Goal: Task Accomplishment & Management: Use online tool/utility

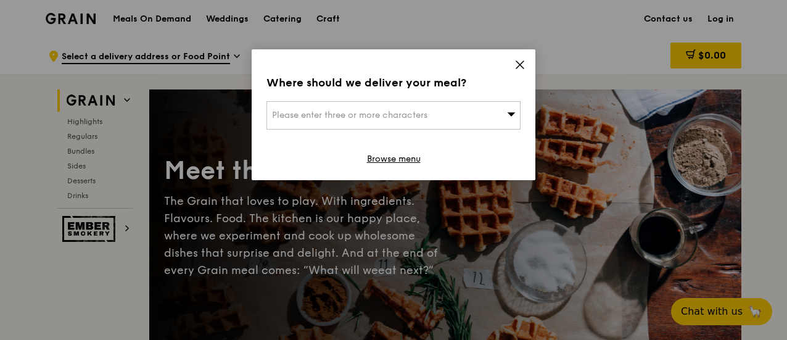
click at [463, 113] on div "Please enter three or more characters" at bounding box center [394, 115] width 254 height 28
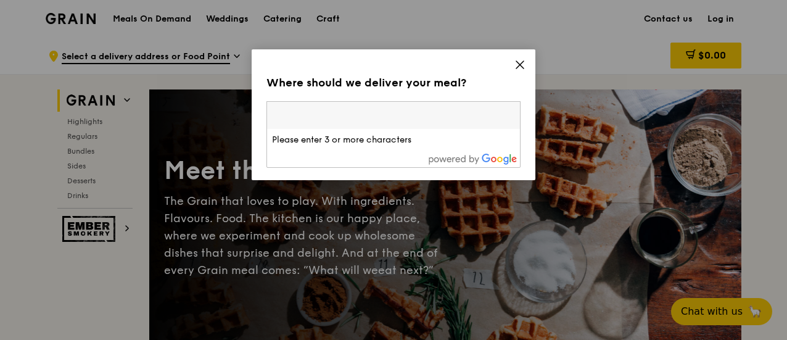
click at [463, 113] on input "search" at bounding box center [393, 115] width 253 height 27
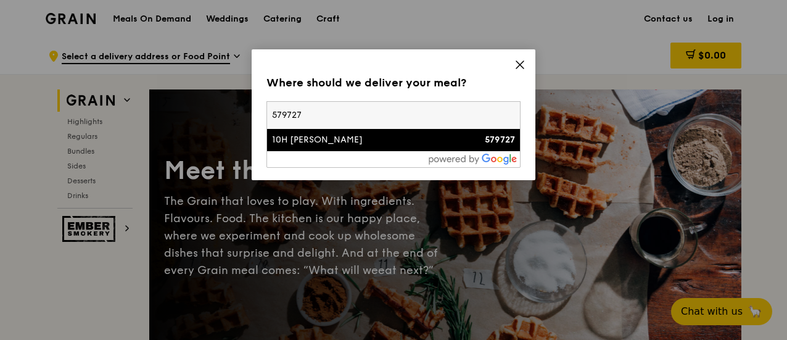
type input "579727"
click at [366, 147] on li "10H [PERSON_NAME] 579727" at bounding box center [393, 140] width 253 height 22
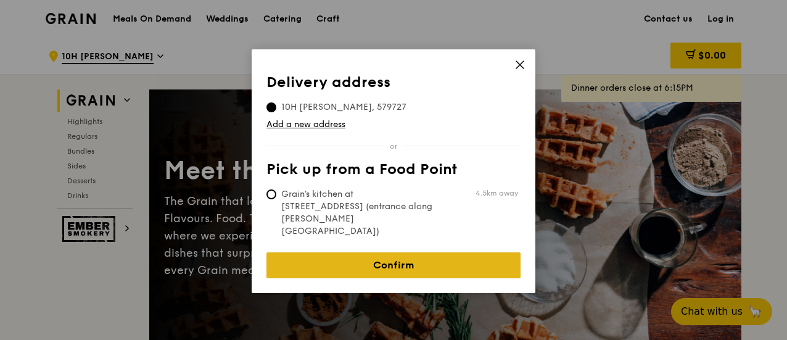
click at [402, 252] on link "Confirm" at bounding box center [394, 265] width 254 height 26
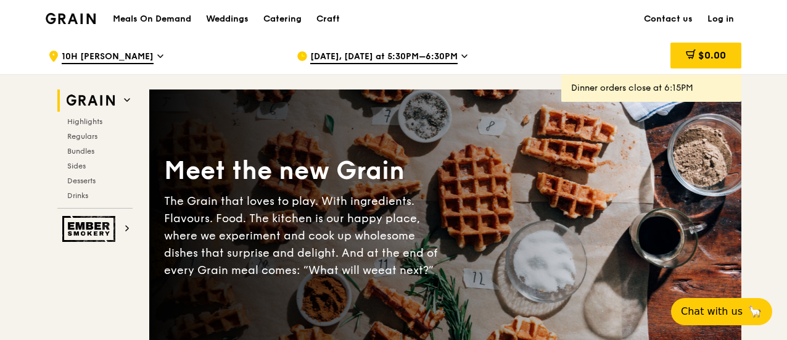
click at [449, 52] on div "[DATE], [DATE] at 5:30PM–6:30PM" at bounding box center [411, 56] width 229 height 37
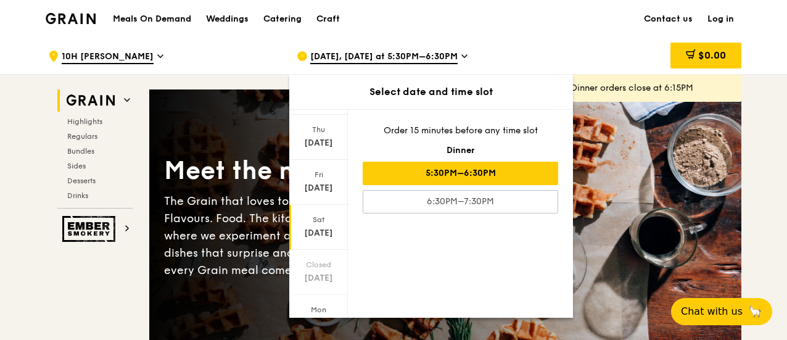
scroll to position [169, 0]
click at [319, 223] on div "[DATE]" at bounding box center [318, 226] width 55 height 12
